Goal: Task Accomplishment & Management: Use online tool/utility

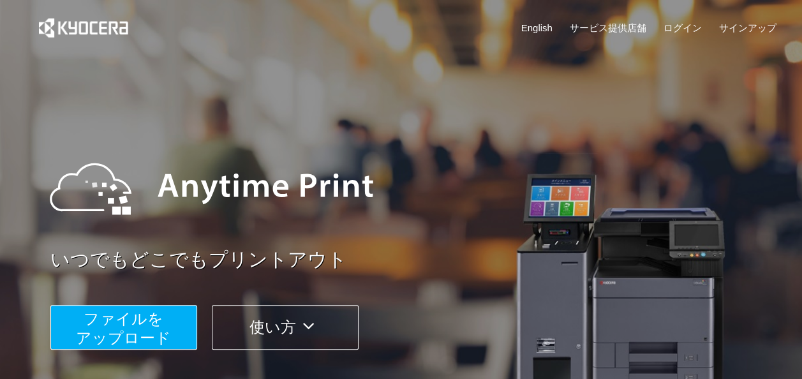
click at [150, 335] on span "ファイルを ​​アップロード" at bounding box center [123, 328] width 95 height 36
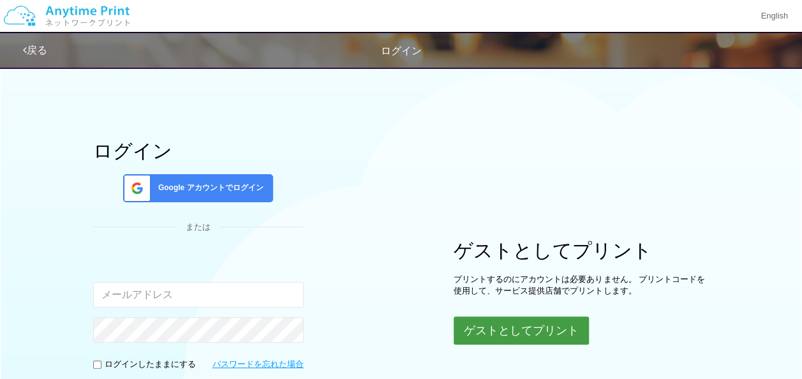
click at [559, 332] on button "ゲストとしてプリント" at bounding box center [521, 331] width 135 height 28
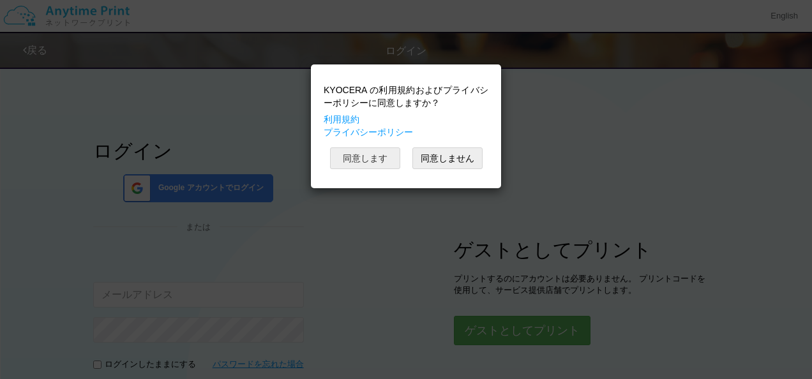
click at [369, 161] on button "同意します" at bounding box center [365, 158] width 70 height 22
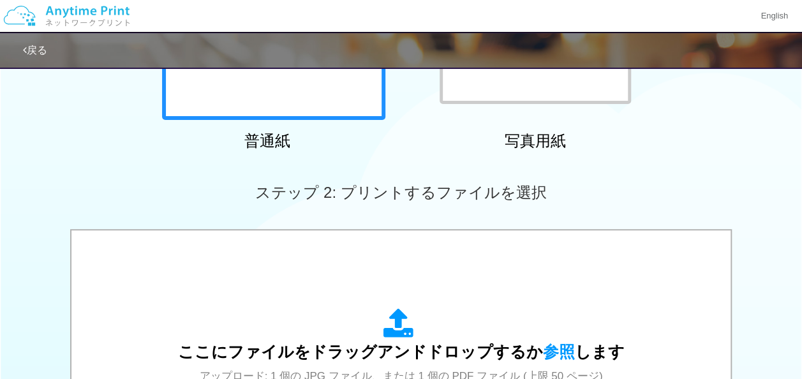
scroll to position [511, 0]
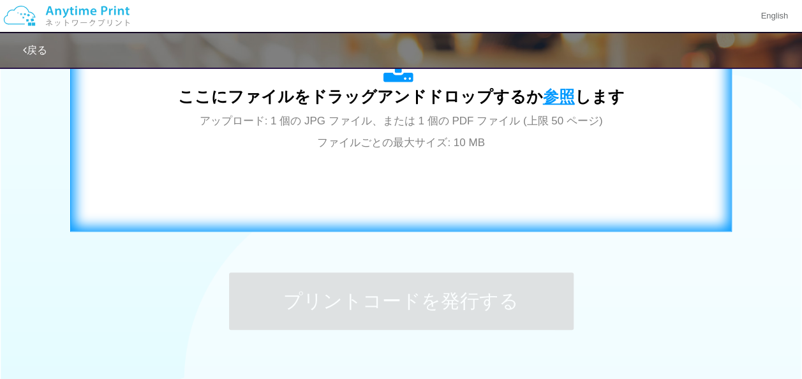
click at [543, 96] on span "参照" at bounding box center [559, 96] width 32 height 18
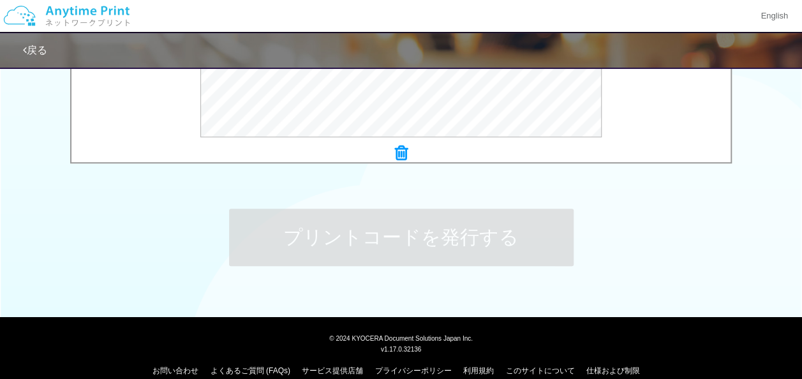
scroll to position [317, 0]
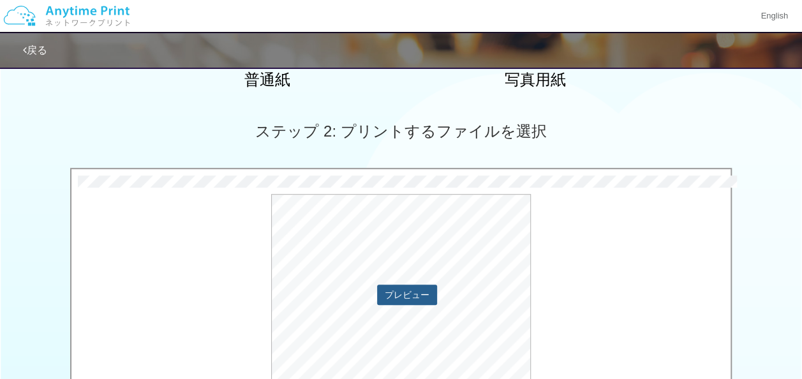
click at [401, 301] on button "プレビュー" at bounding box center [407, 295] width 60 height 20
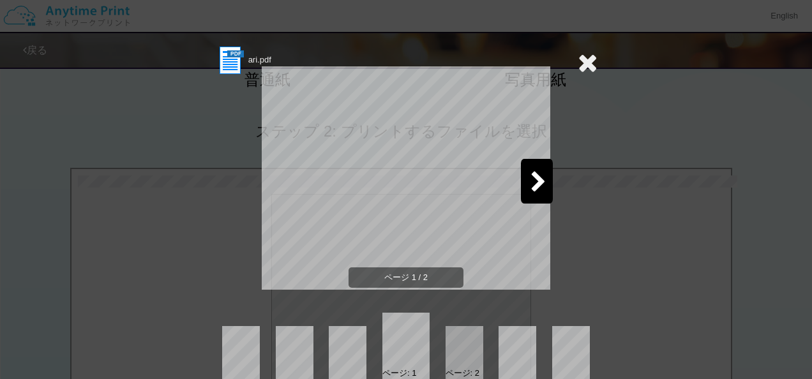
click at [581, 57] on icon at bounding box center [588, 63] width 20 height 26
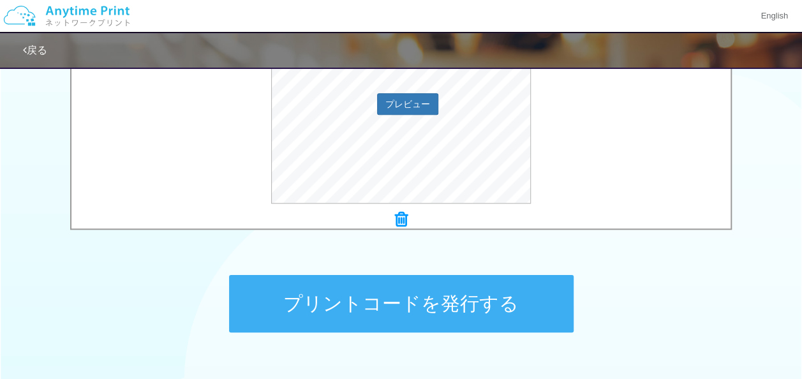
scroll to position [380, 0]
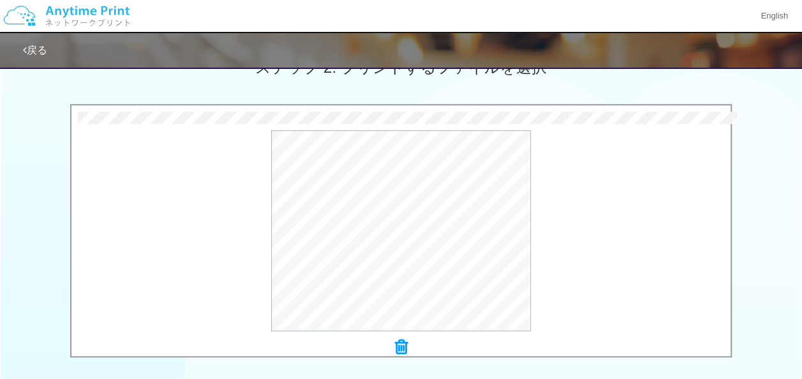
click at [407, 345] on div at bounding box center [401, 348] width 659 height 18
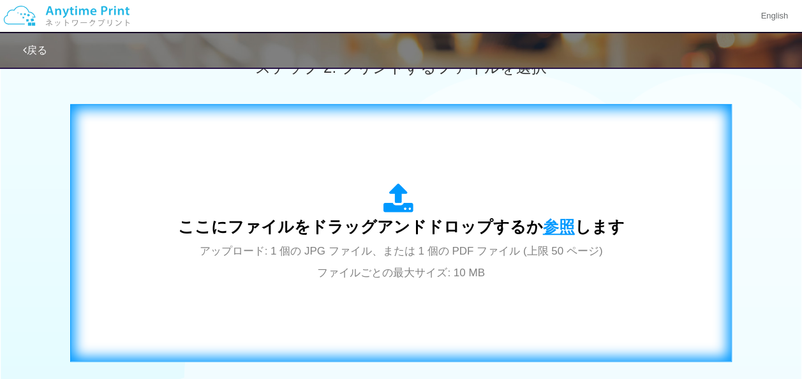
click at [554, 220] on span "参照" at bounding box center [559, 227] width 32 height 18
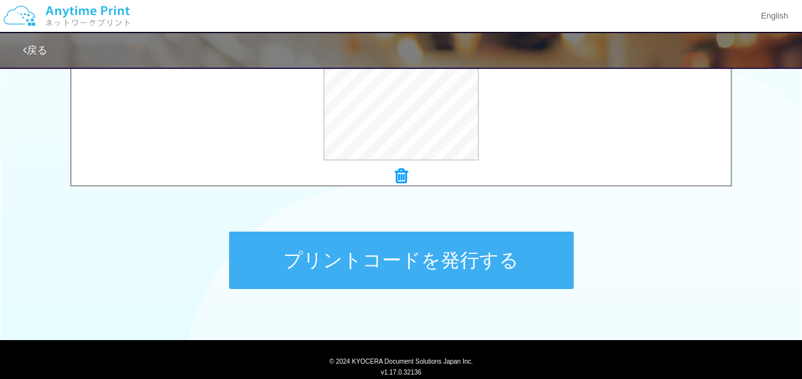
scroll to position [591, 0]
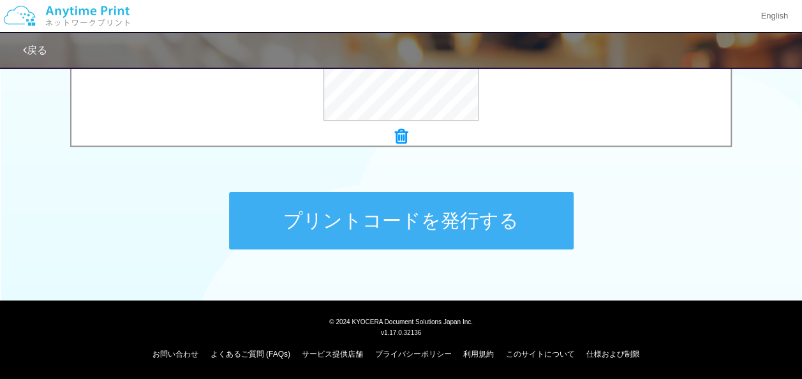
click at [474, 230] on button "プリントコードを発行する" at bounding box center [401, 220] width 345 height 57
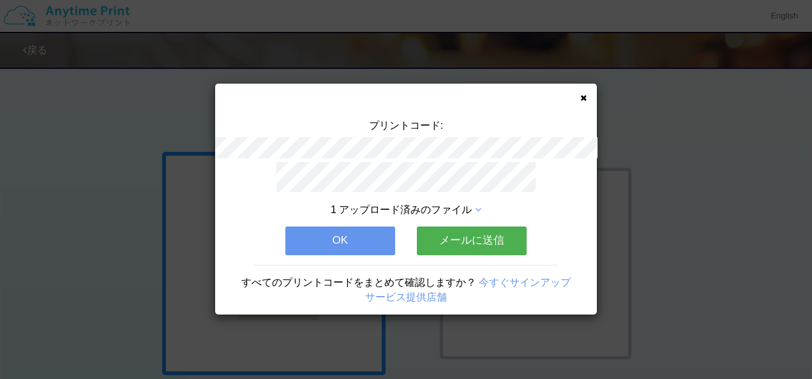
click at [442, 231] on button "メールに送信" at bounding box center [472, 241] width 110 height 28
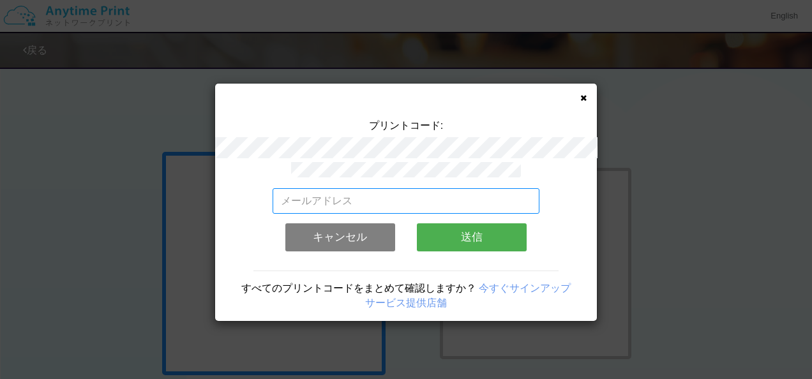
click at [418, 199] on input "email" at bounding box center [406, 201] width 267 height 26
type input "[EMAIL_ADDRESS][DOMAIN_NAME]"
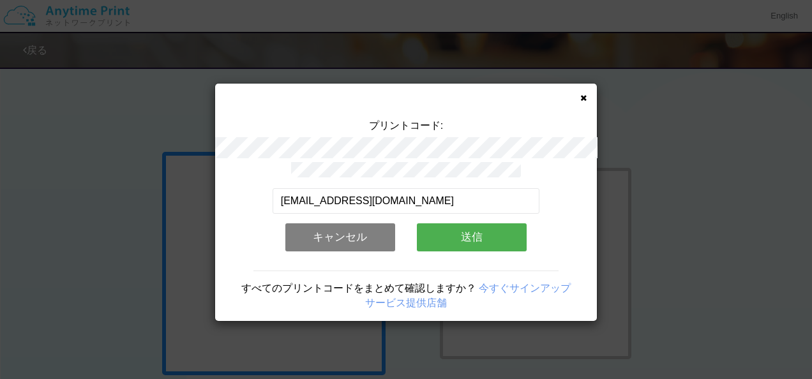
click at [461, 229] on button "送信" at bounding box center [472, 237] width 110 height 28
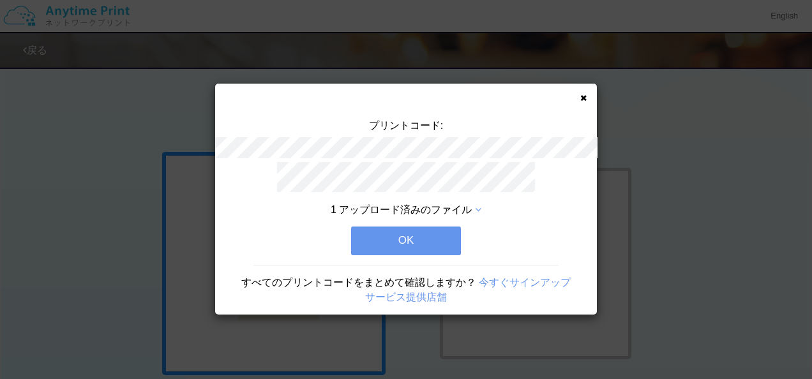
click at [388, 240] on button "OK" at bounding box center [406, 241] width 110 height 28
